Goal: Task Accomplishment & Management: Use online tool/utility

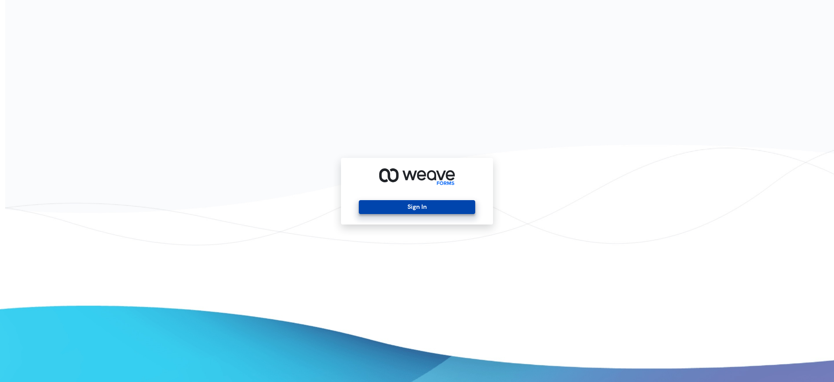
click at [436, 204] on button "Sign In" at bounding box center [417, 207] width 116 height 14
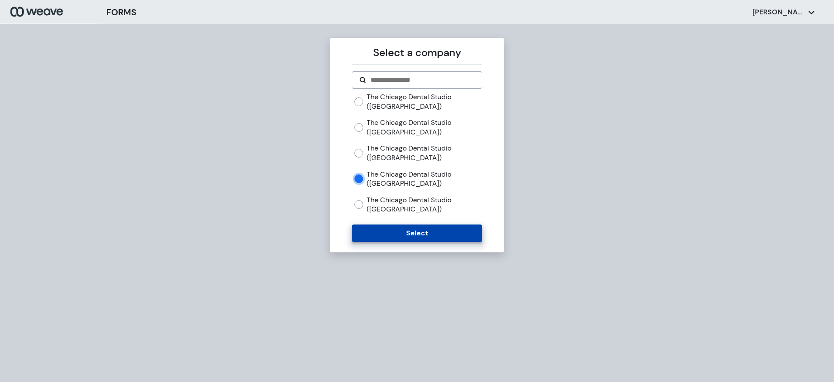
click at [389, 224] on button "Select" at bounding box center [417, 232] width 130 height 17
